Goal: Information Seeking & Learning: Learn about a topic

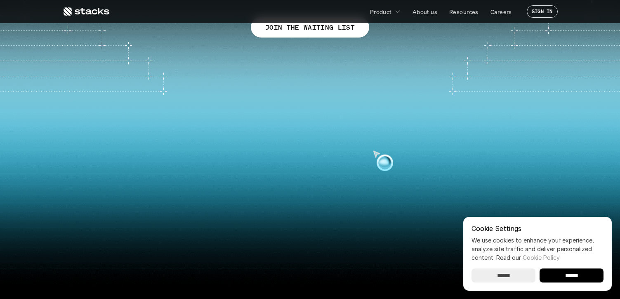
scroll to position [168, 0]
click at [418, 12] on p "About us" at bounding box center [425, 11] width 25 height 9
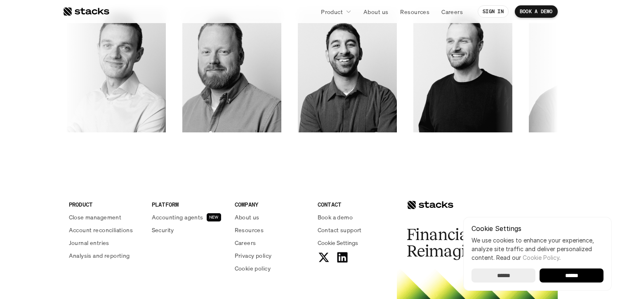
scroll to position [1343, 0]
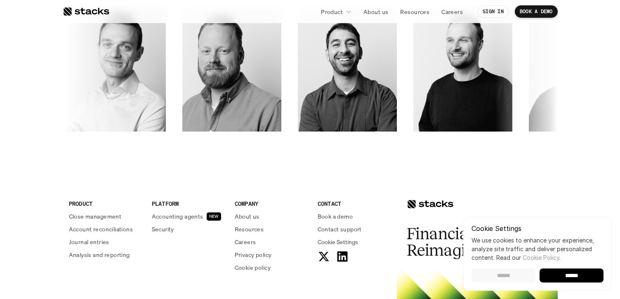
click at [498, 277] on input "******" at bounding box center [504, 276] width 64 height 14
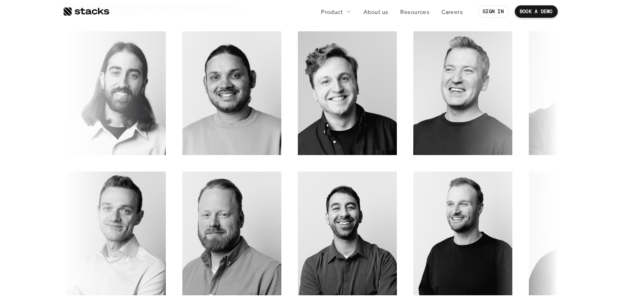
scroll to position [1179, 0]
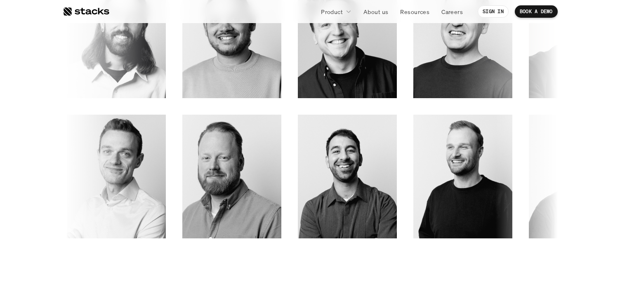
scroll to position [1235, 0]
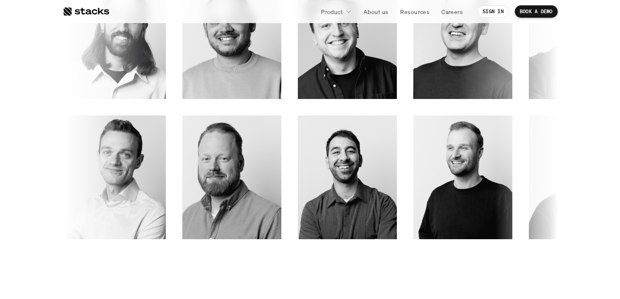
click at [46, 160] on img at bounding box center [6, 165] width 79 height 80
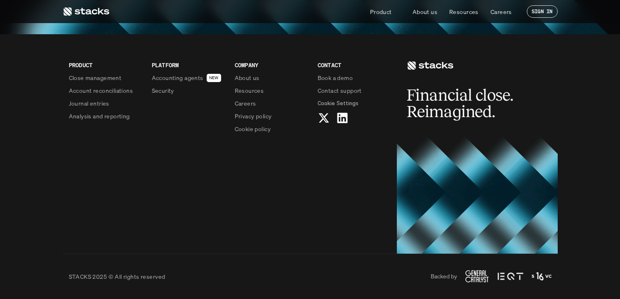
scroll to position [757, 0]
